Goal: Find contact information: Find contact information

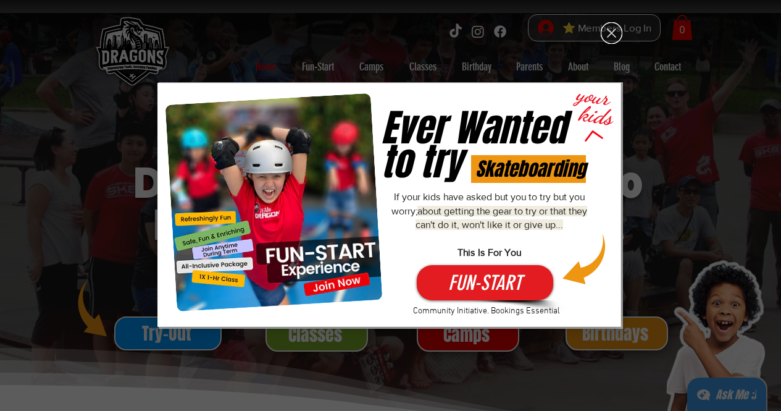
click at [612, 32] on icon "Back to site" at bounding box center [611, 33] width 9 height 9
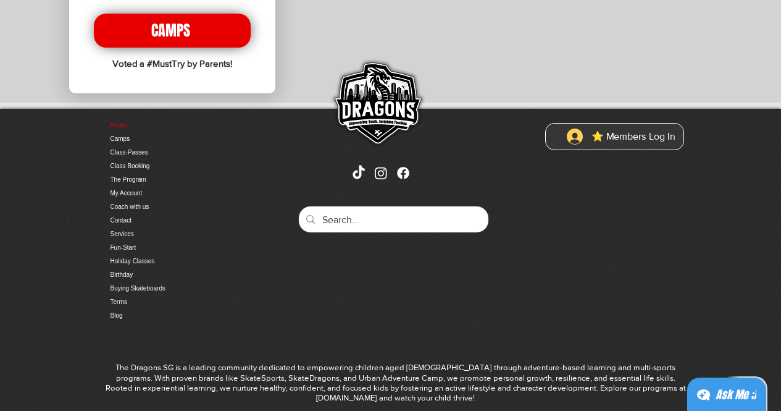
scroll to position [3010, 0]
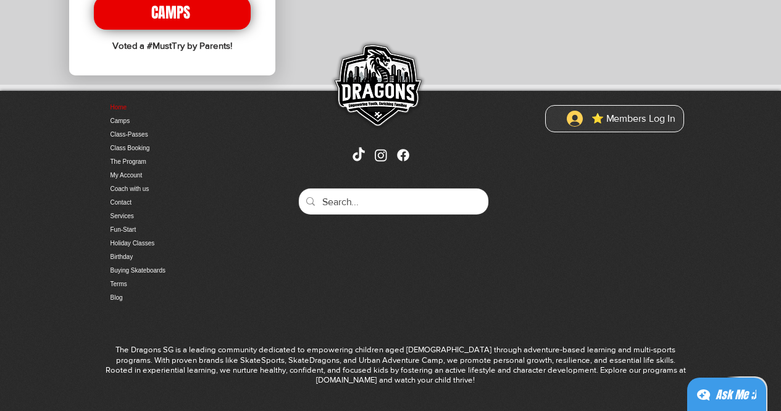
click at [358, 263] on div "Home Camps Class-Passes Class Booking The Program My Account Coach with us Cont…" at bounding box center [390, 263] width 781 height 345
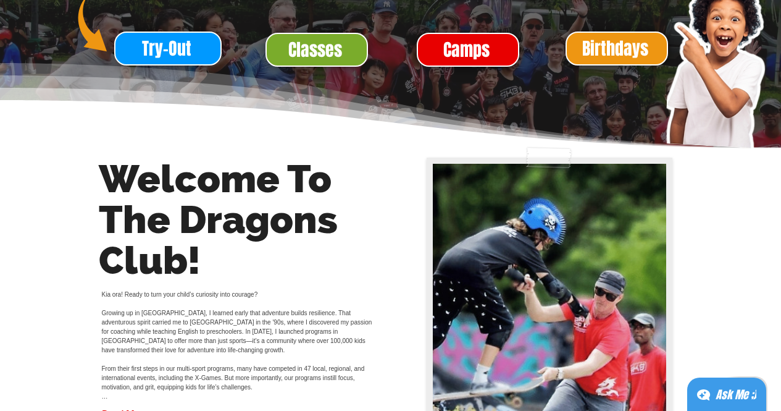
scroll to position [432, 0]
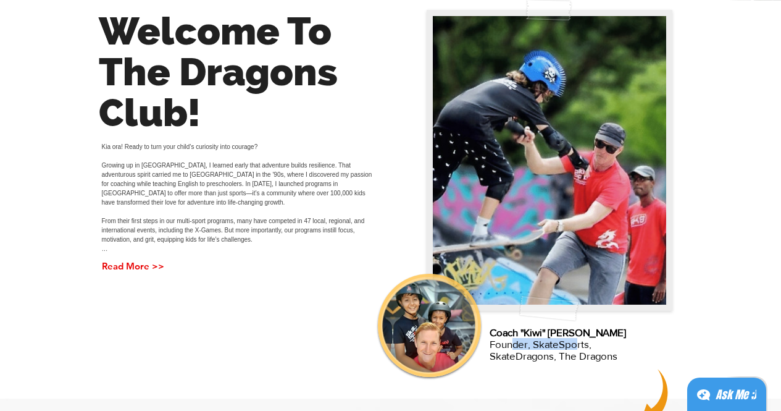
drag, startPoint x: 507, startPoint y: 345, endPoint x: 569, endPoint y: 342, distance: 61.9
click at [569, 342] on p "Coach "Kiwi" [PERSON_NAME] Founder, SkateSports, SkateDragons, The Dragons" at bounding box center [560, 343] width 141 height 35
click at [494, 342] on p "Coach "Kiwi" [PERSON_NAME] Founder, SkateSports, SkateDragons, The Dragons" at bounding box center [560, 343] width 141 height 35
drag, startPoint x: 491, startPoint y: 356, endPoint x: 552, endPoint y: 353, distance: 61.8
click at [552, 353] on p "Coach "Kiwi" [PERSON_NAME] Founder, SkateSports, SkateDragons, The Dragons" at bounding box center [560, 343] width 141 height 35
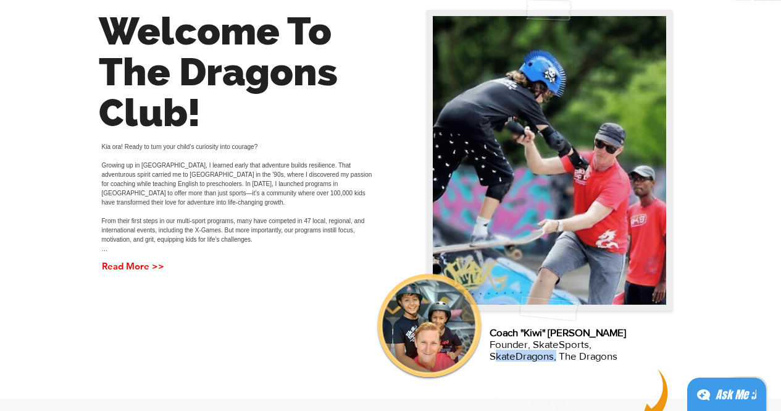
copy p "SkateDragons"
drag, startPoint x: 552, startPoint y: 332, endPoint x: 612, endPoint y: 331, distance: 59.9
click at [612, 331] on span "Coach "Kiwi" [PERSON_NAME]" at bounding box center [558, 332] width 137 height 12
copy span "[PERSON_NAME]"
